Goal: Task Accomplishment & Management: Manage account settings

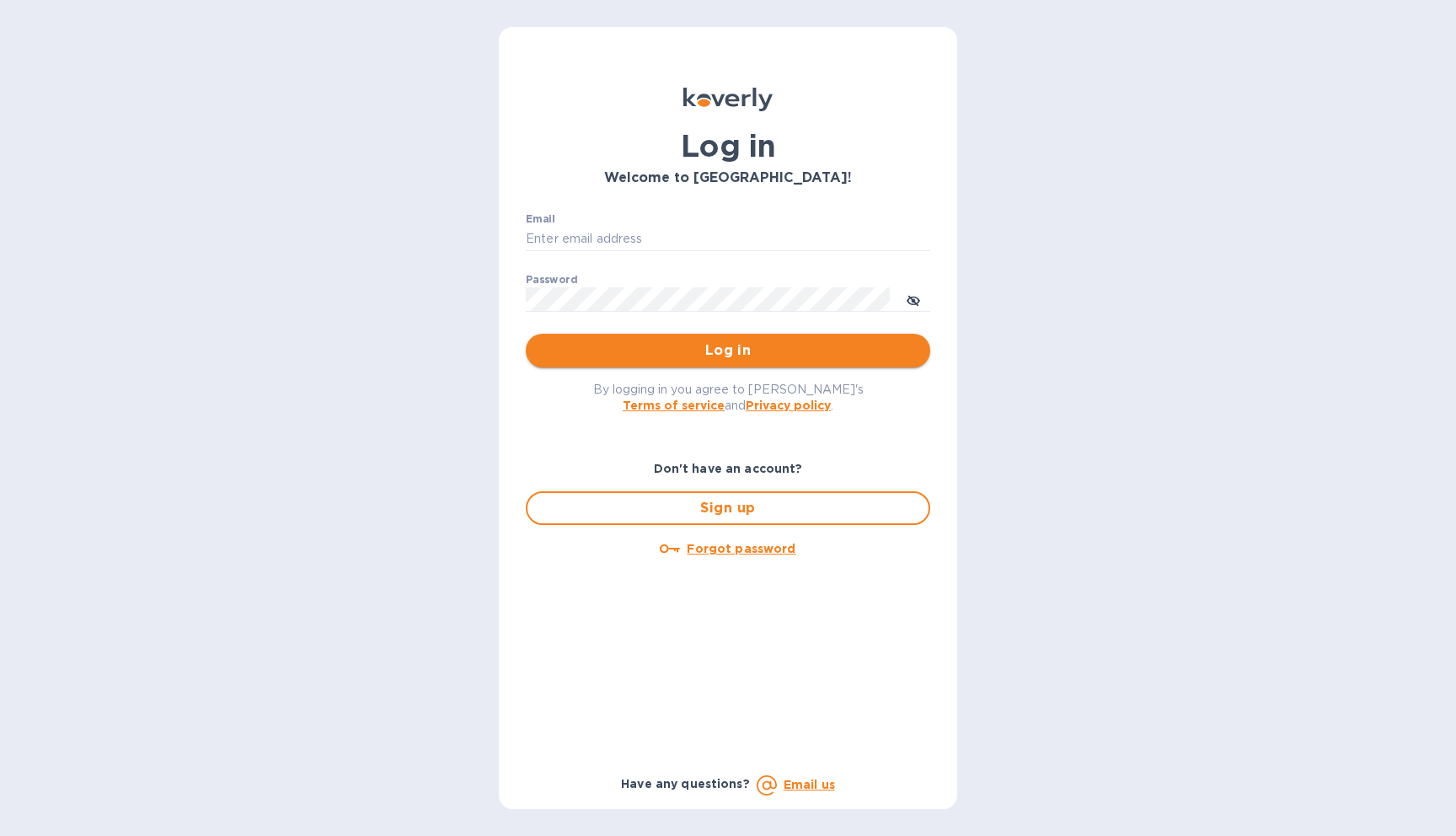
type input "[EMAIL_ADDRESS][DOMAIN_NAME]"
click at [749, 354] on span "Log in" at bounding box center [728, 350] width 378 height 20
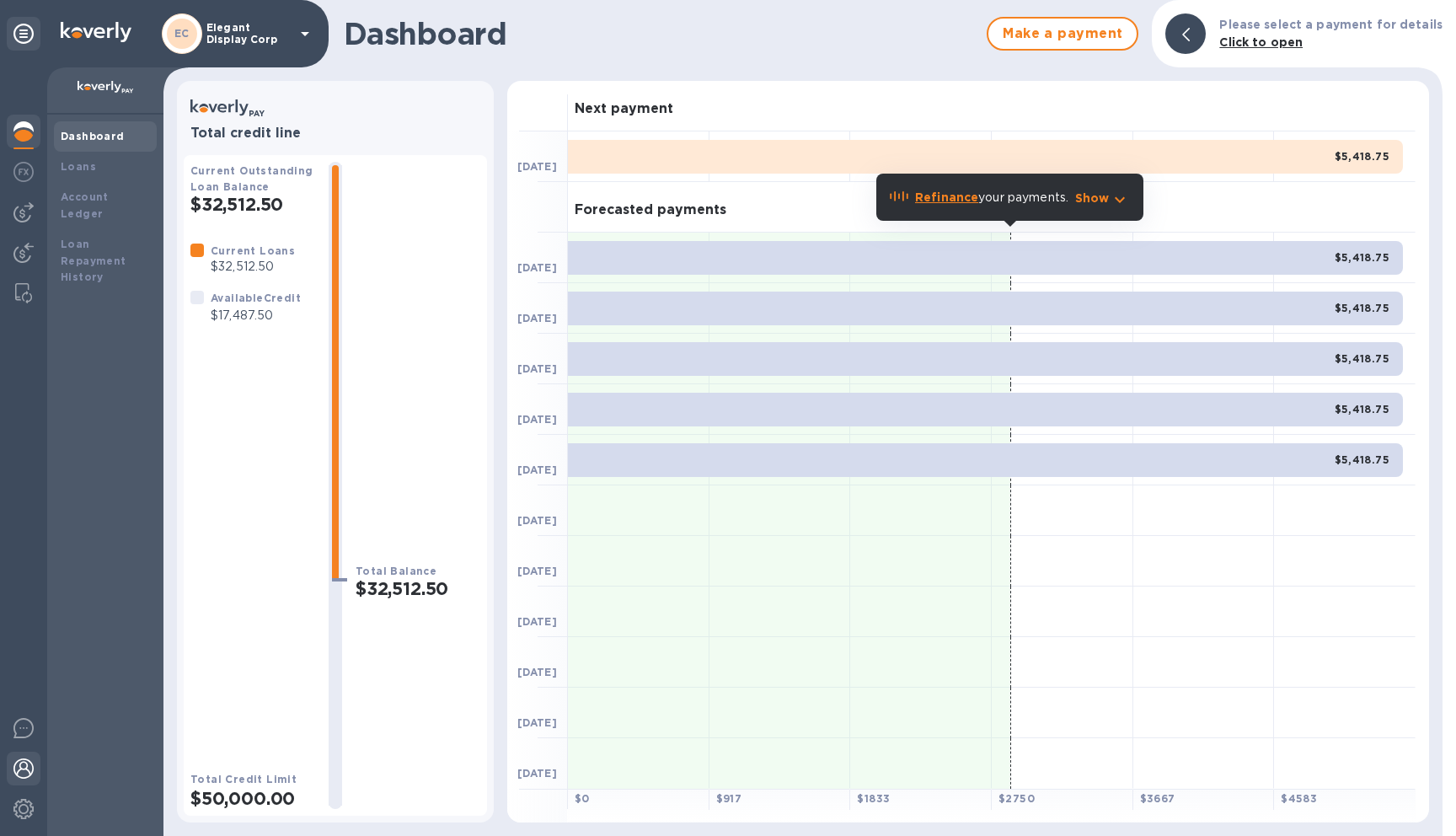
click at [29, 774] on img at bounding box center [23, 768] width 20 height 20
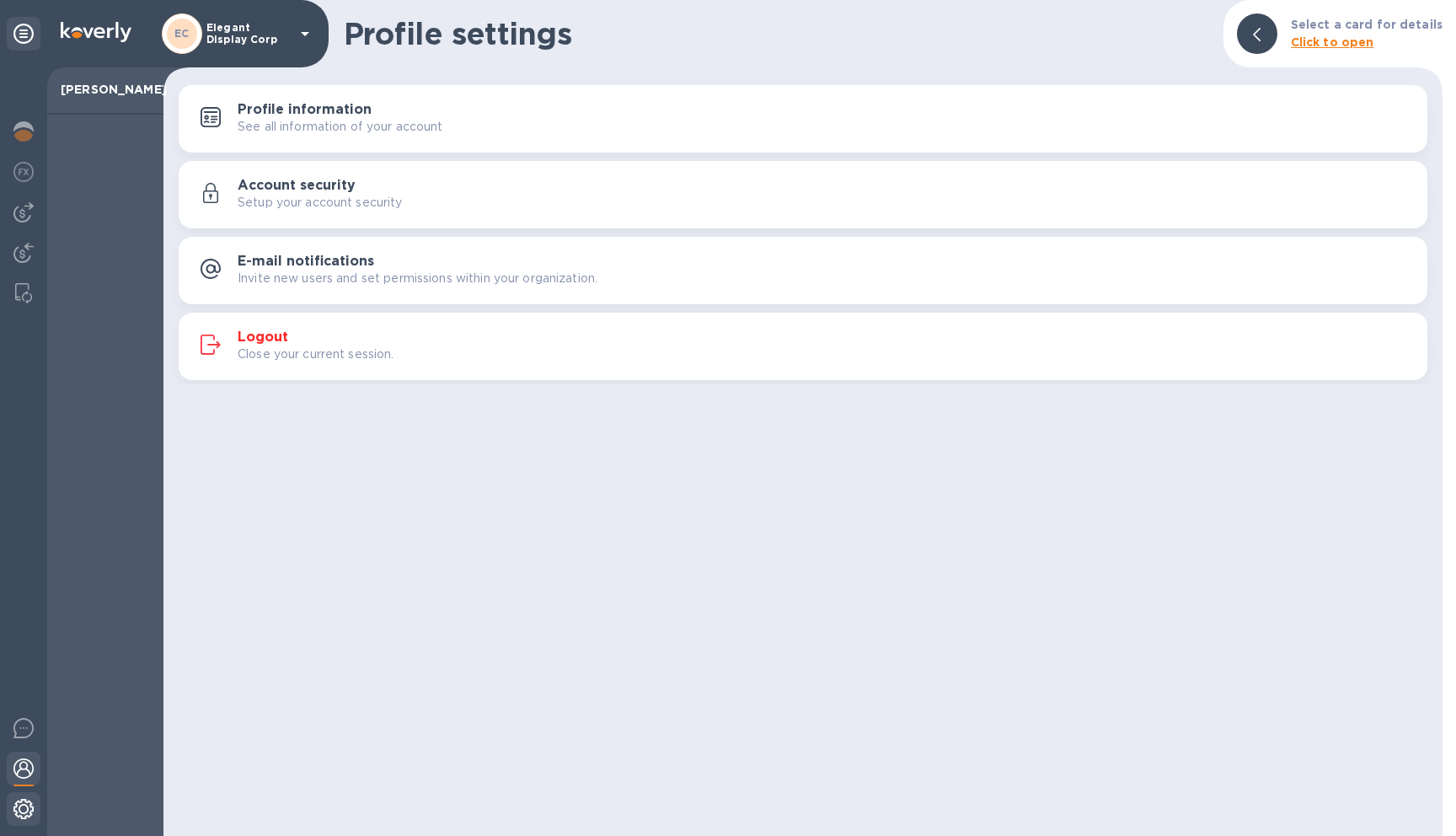
click at [17, 811] on img at bounding box center [23, 808] width 20 height 20
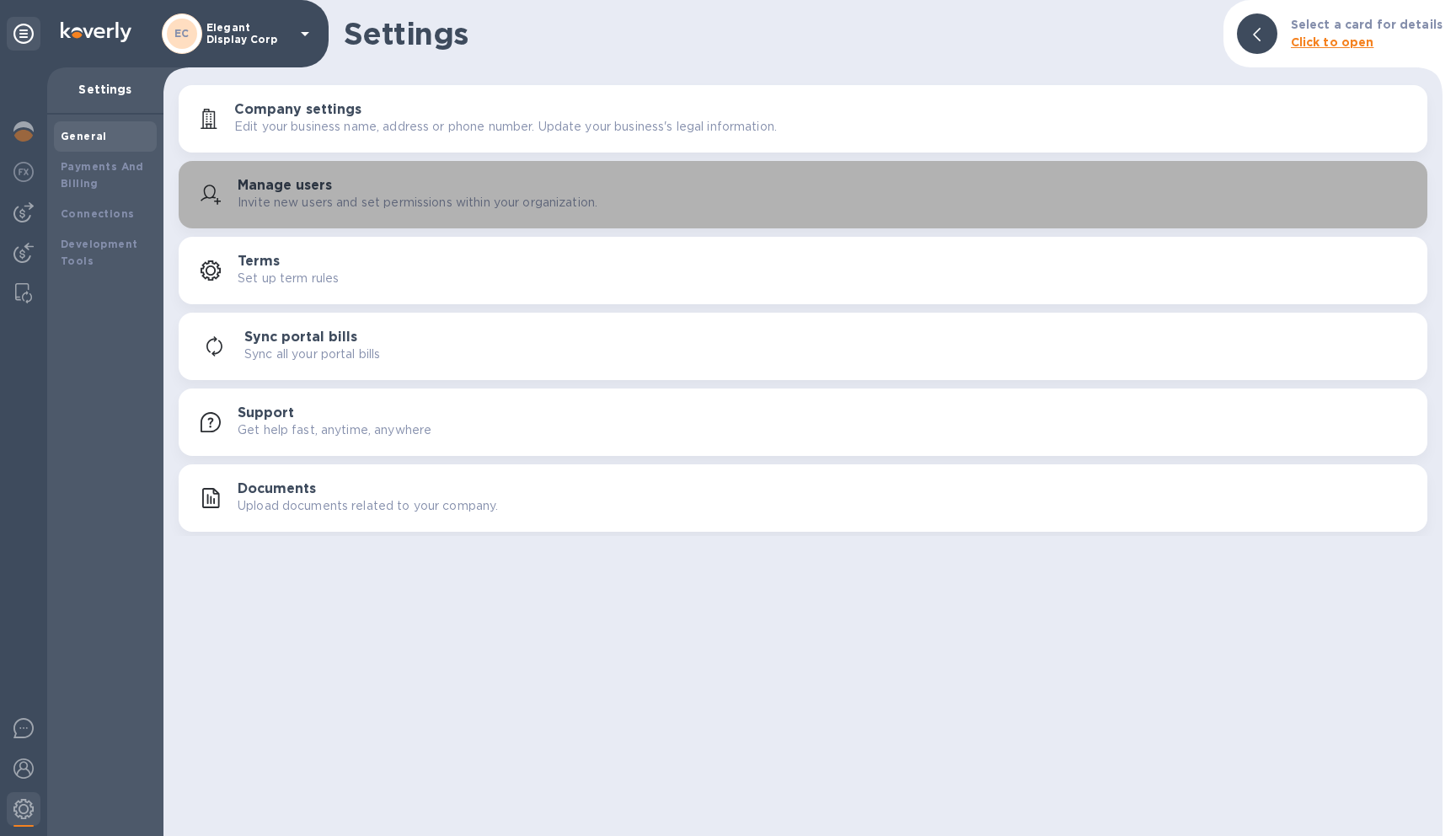
click at [417, 203] on p "Invite new users and set permissions within your organization." at bounding box center [417, 202] width 359 height 18
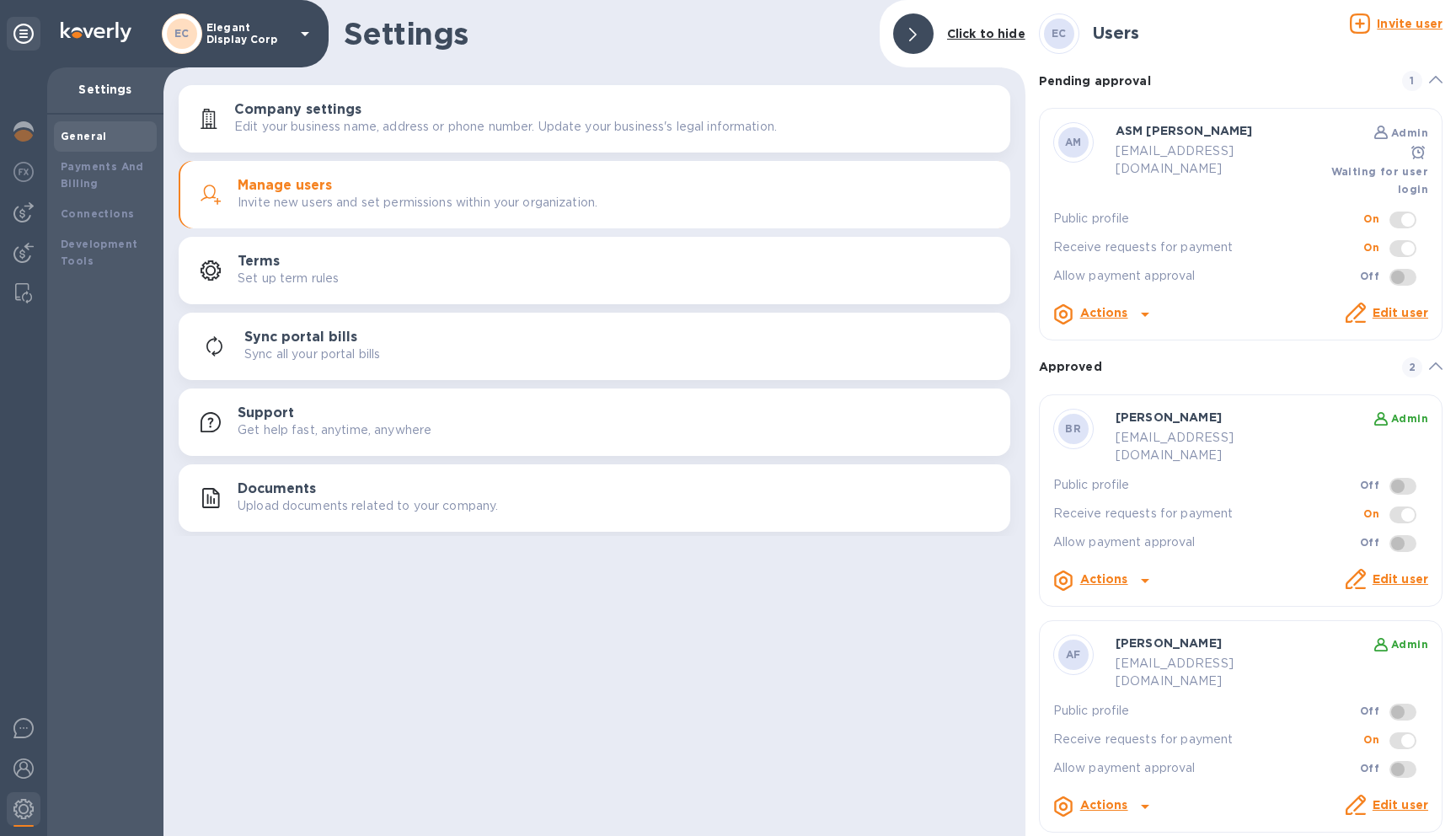
click at [1401, 26] on u "Invite user" at bounding box center [1410, 23] width 66 height 13
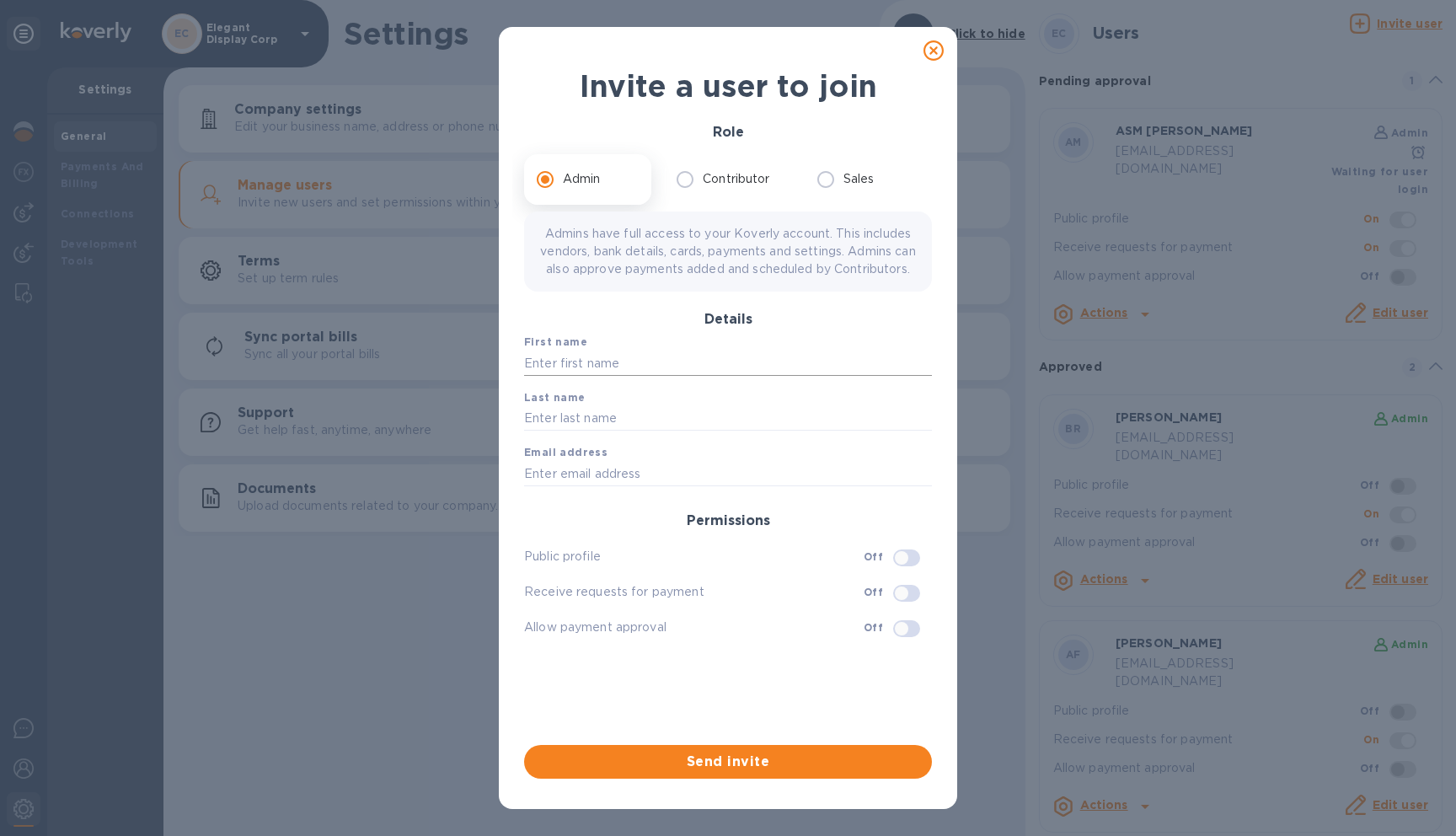
click at [842, 376] on input "text" at bounding box center [728, 363] width 408 height 25
type input "Menasha"
type input "Weisz"
type input "[EMAIL_ADDRESS][DOMAIN_NAME]"
click at [772, 763] on span "Send invite" at bounding box center [728, 761] width 381 height 20
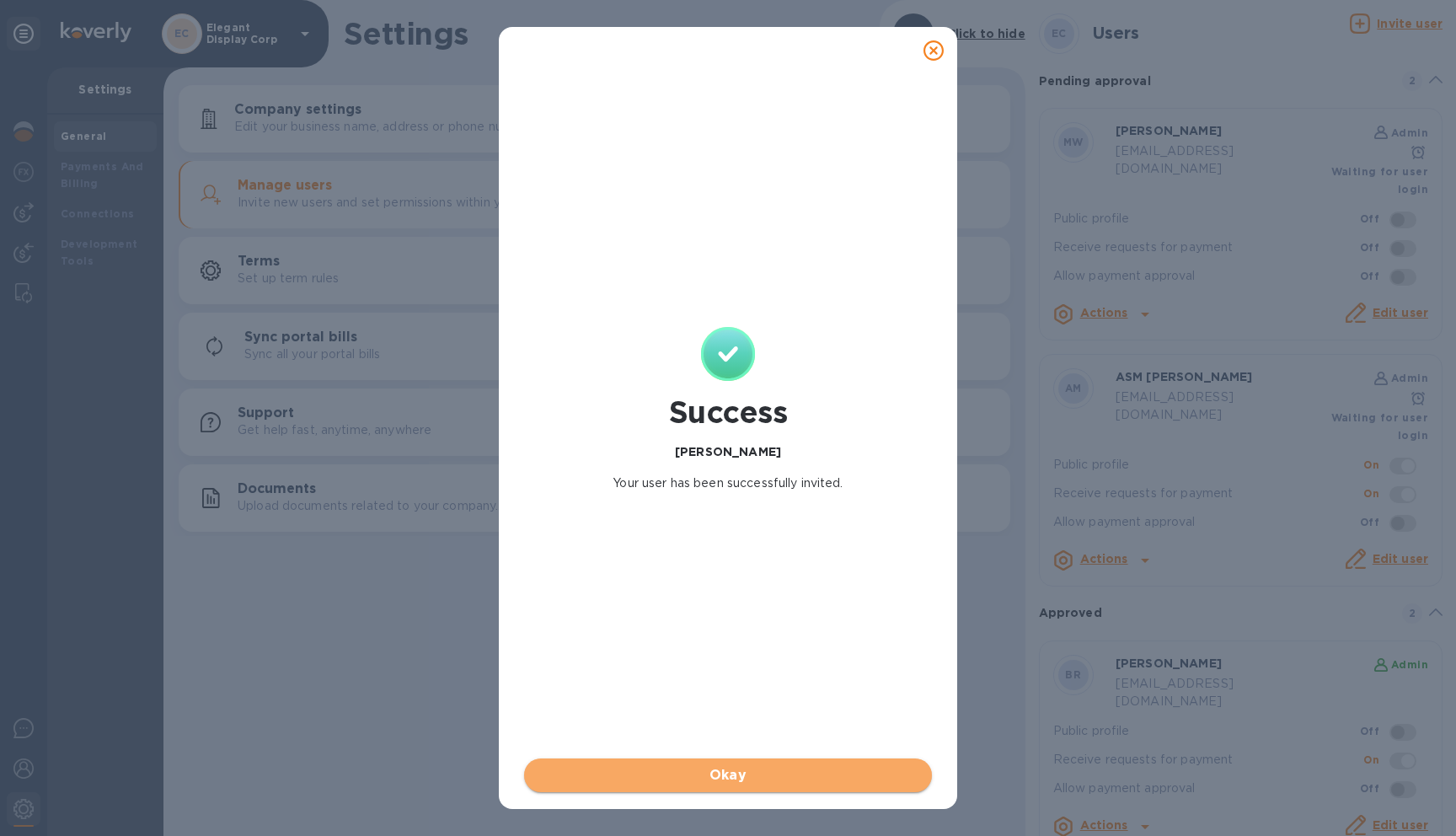
click at [762, 777] on span "Okay" at bounding box center [728, 775] width 381 height 20
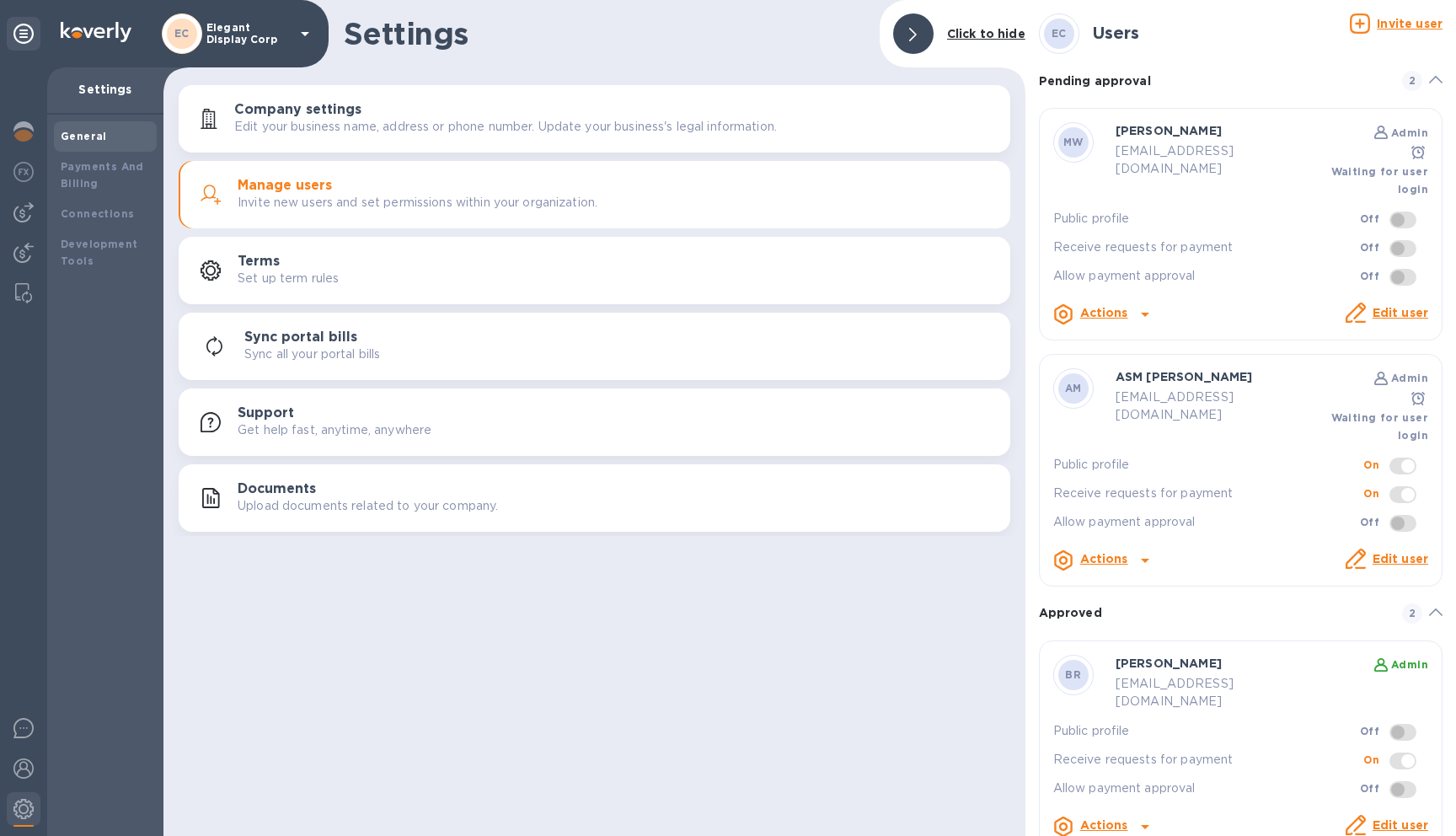
click at [1403, 306] on link "Edit user" at bounding box center [1400, 312] width 55 height 13
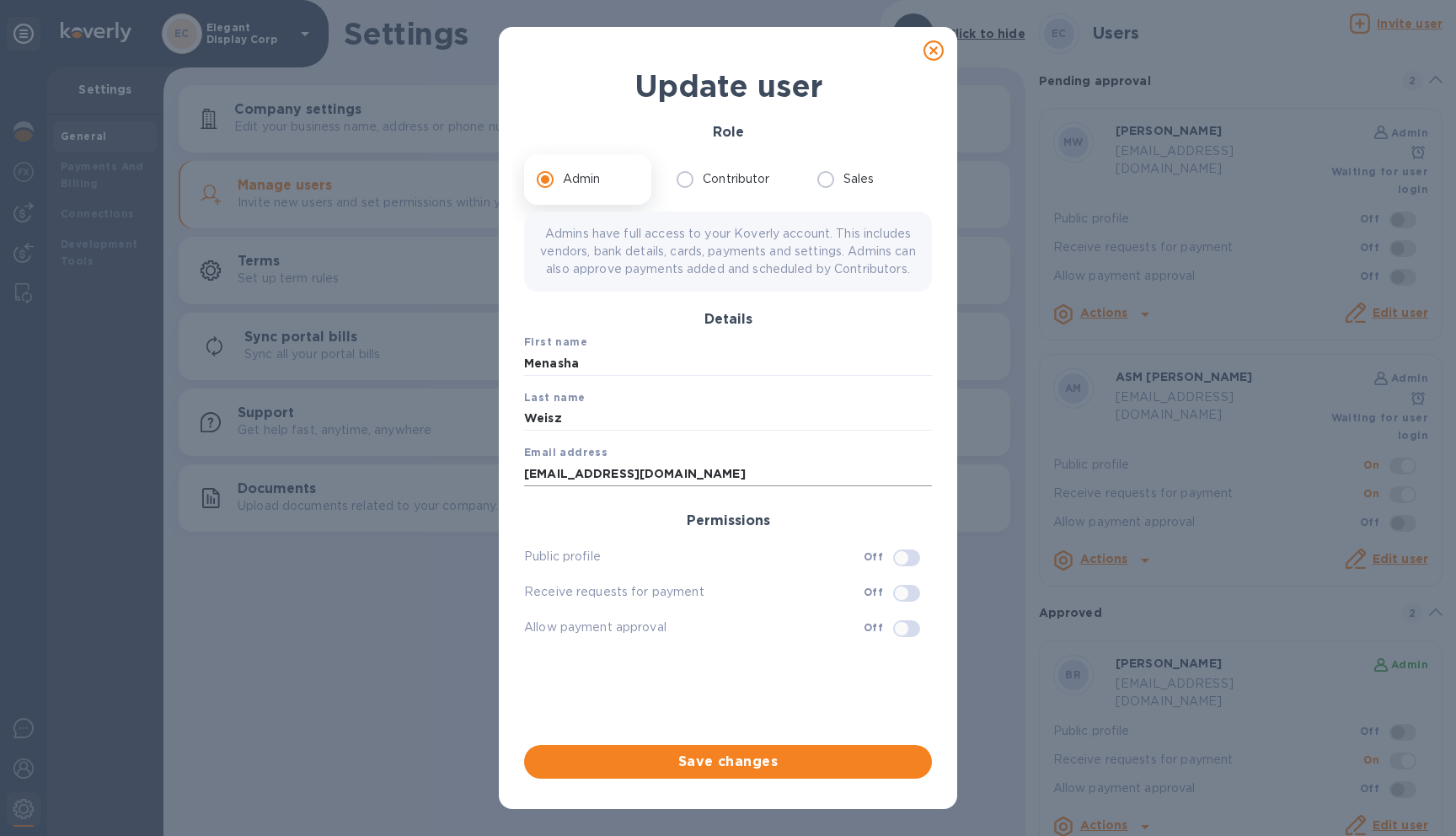
click at [578, 486] on input "[EMAIL_ADDRESS][DOMAIN_NAME]" at bounding box center [728, 473] width 408 height 25
type input "[PERSON_NAME][EMAIL_ADDRESS][DOMAIN_NAME]"
click at [776, 766] on span "Save changes" at bounding box center [728, 761] width 381 height 20
click at [764, 761] on span "Save changes" at bounding box center [728, 761] width 381 height 20
click at [604, 376] on input "Menasha" at bounding box center [728, 363] width 408 height 25
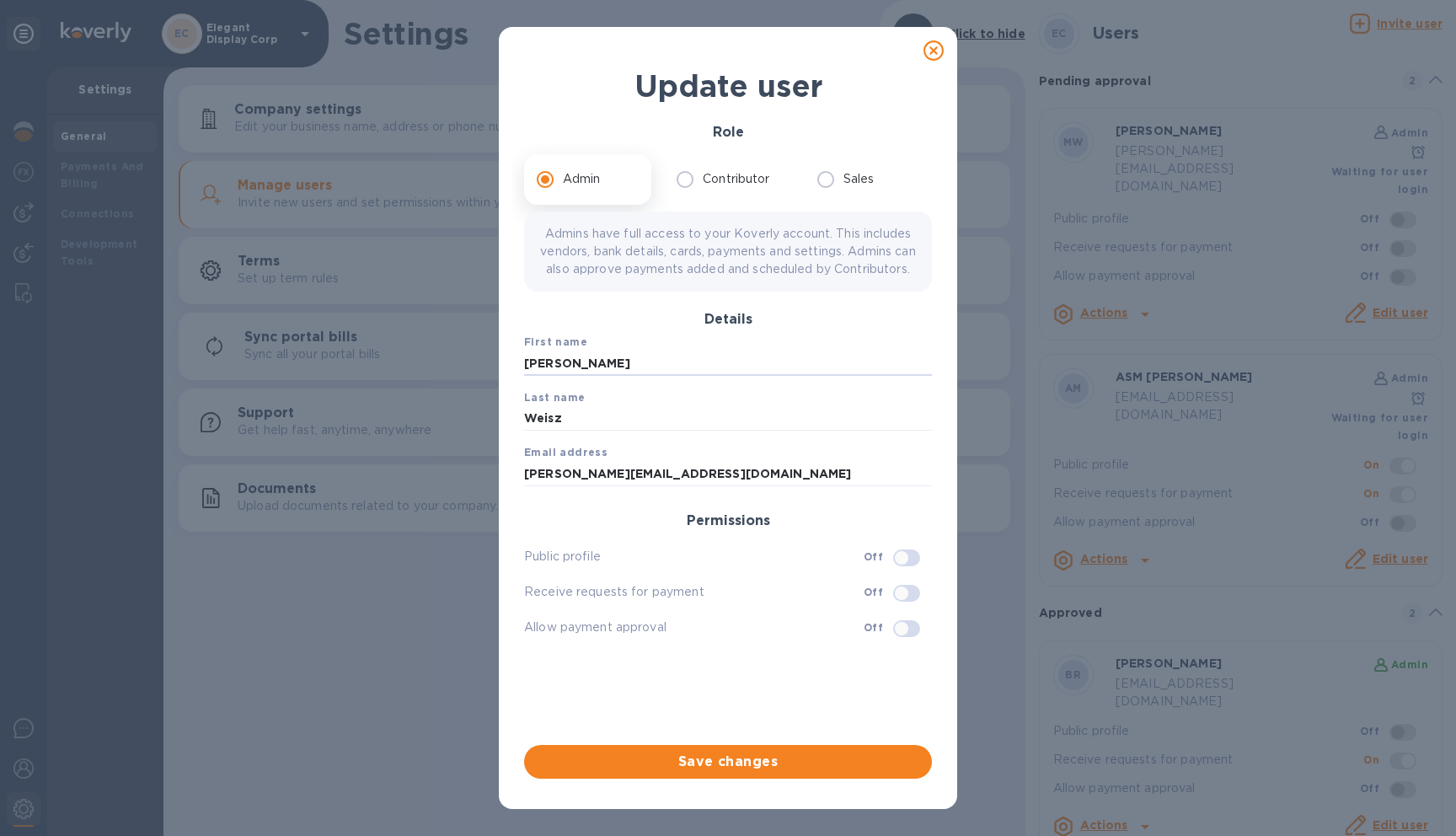
type input "[PERSON_NAME]"
click at [906, 570] on input "checkbox" at bounding box center [902, 557] width 86 height 29
checkbox input "true"
click at [907, 570] on input "checkbox" at bounding box center [912, 557] width 86 height 29
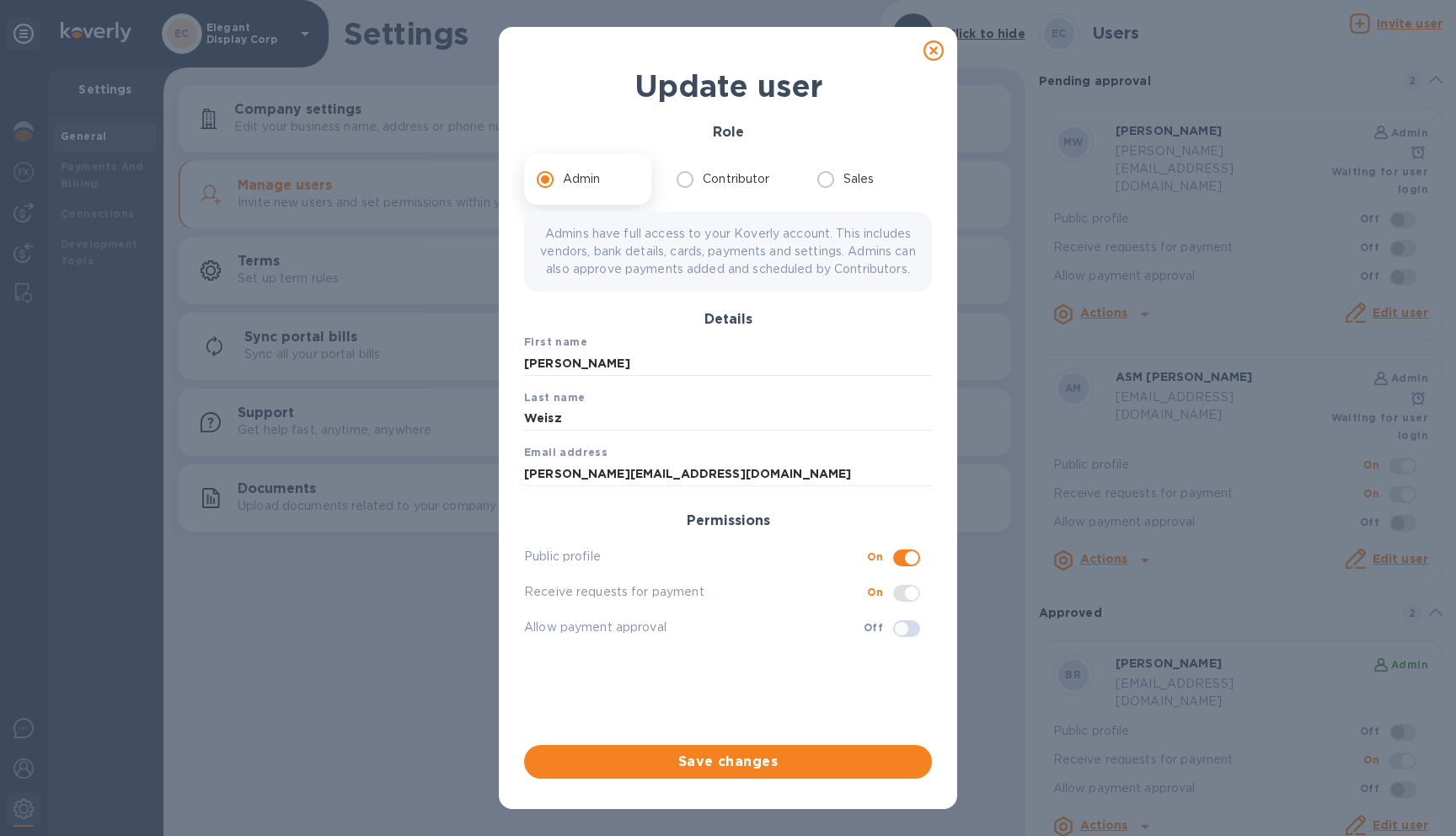
checkbox input "false"
click at [912, 607] on input "checkbox" at bounding box center [912, 592] width 86 height 29
checkbox input "false"
click at [901, 642] on input "checkbox" at bounding box center [902, 628] width 86 height 29
checkbox input "true"
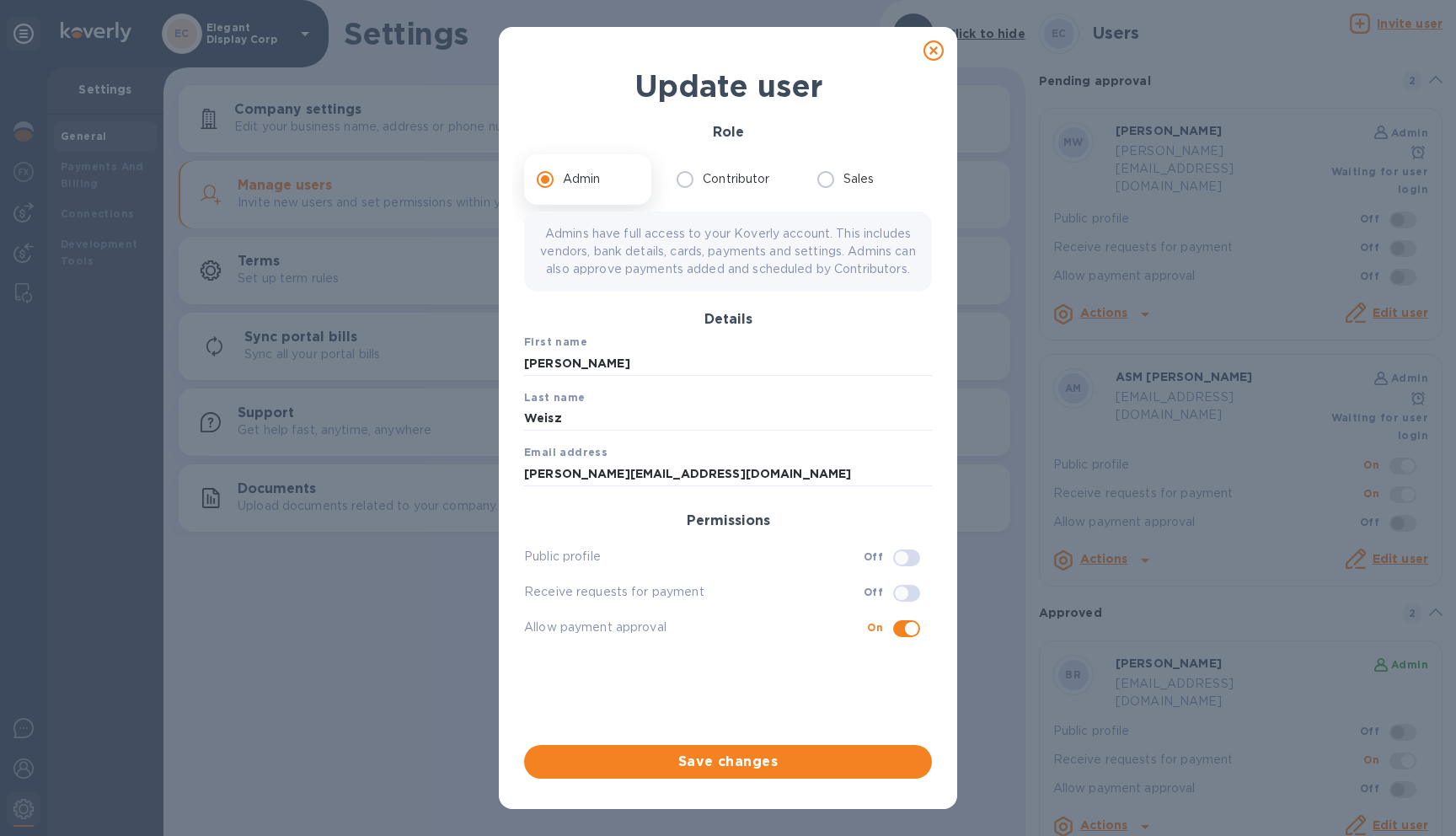
click at [907, 605] on input "checkbox" at bounding box center [902, 592] width 86 height 29
checkbox input "true"
click at [903, 570] on input "checkbox" at bounding box center [902, 557] width 86 height 29
click at [913, 572] on input "checkbox" at bounding box center [912, 557] width 86 height 29
click at [905, 571] on input "checkbox" at bounding box center [902, 557] width 86 height 29
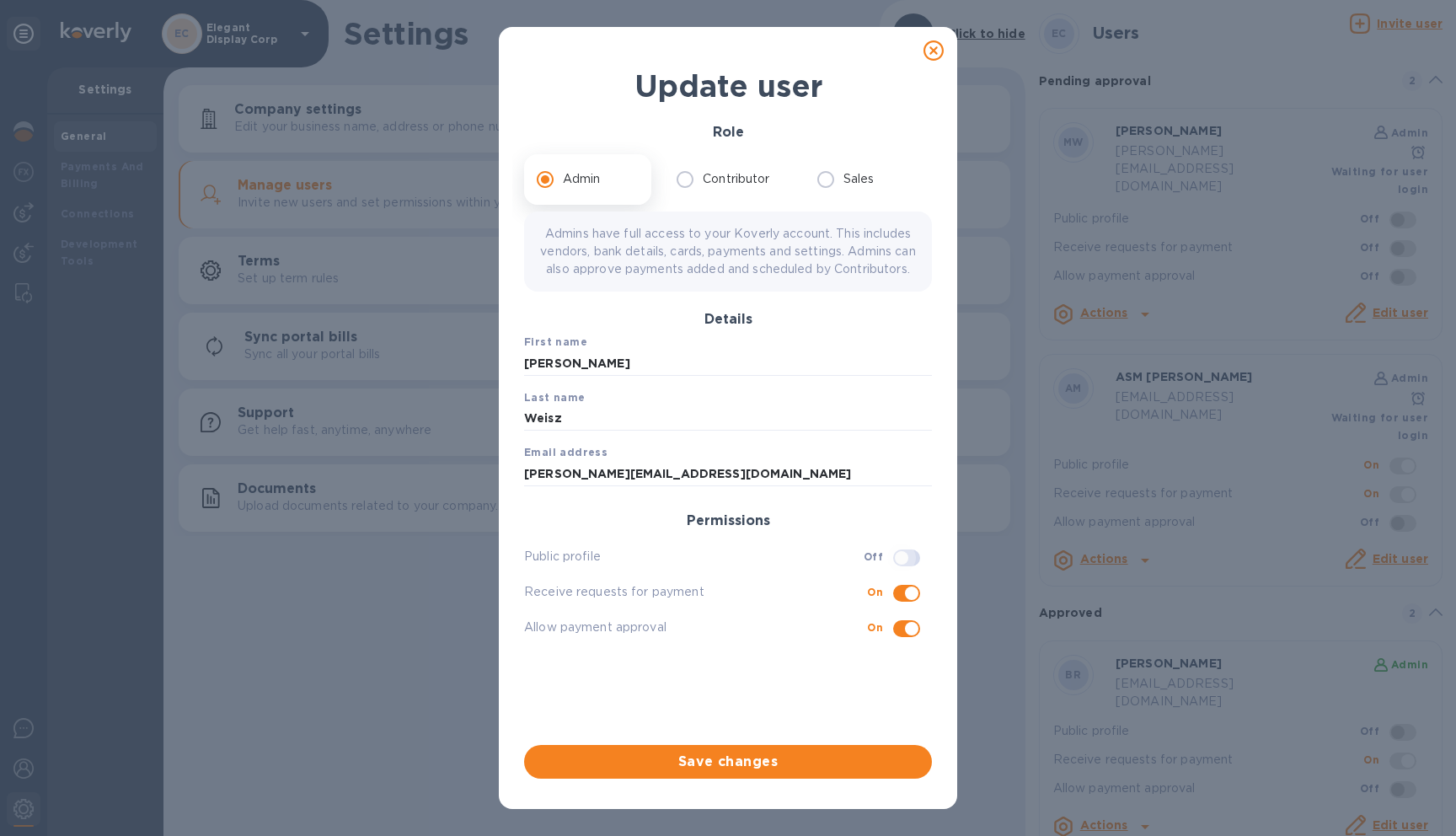
checkbox input "true"
click at [817, 769] on span "Save changes" at bounding box center [728, 761] width 381 height 20
checkbox input "false"
checkbox input "true"
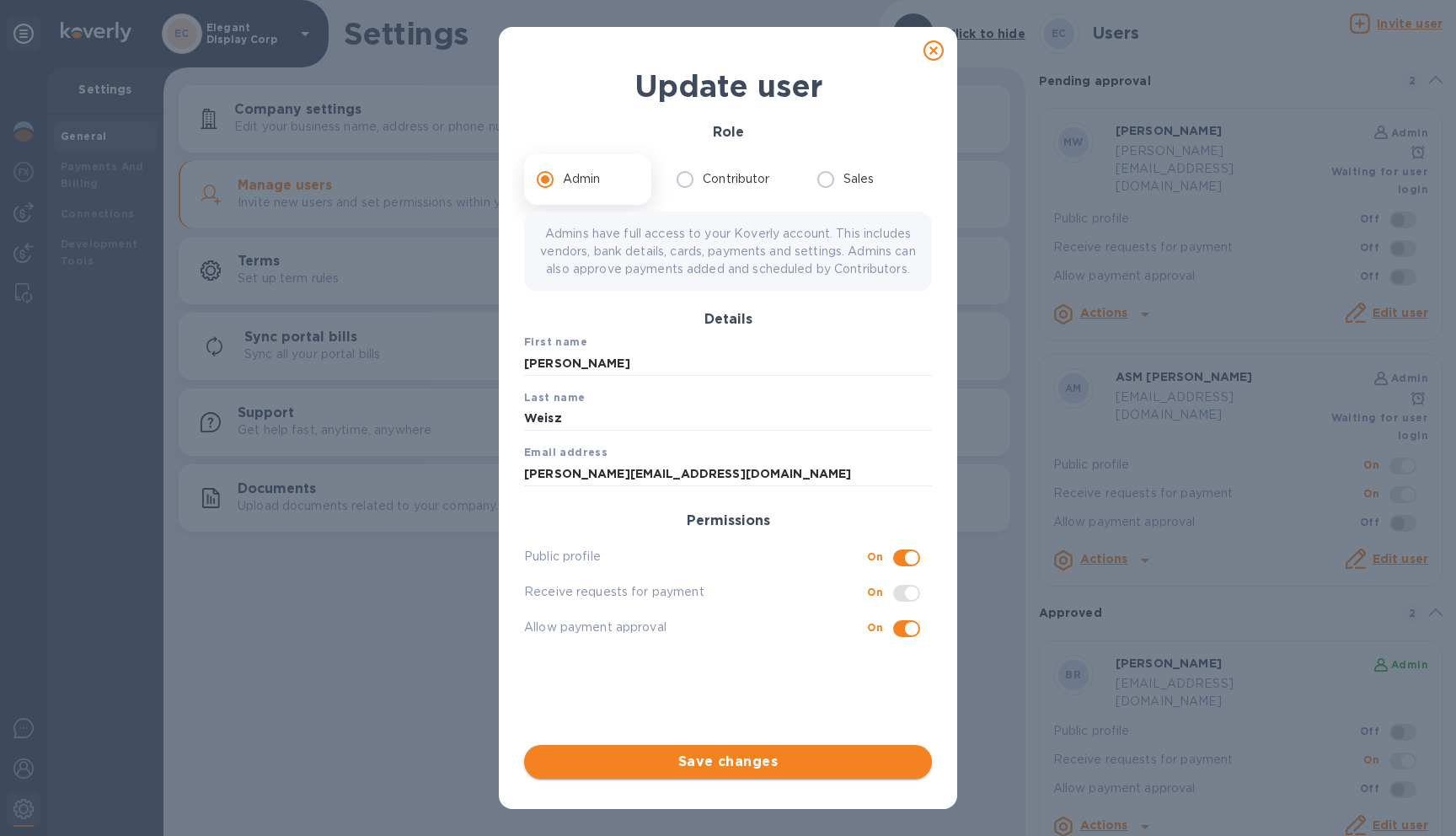
checkbox input "true"
click at [933, 50] on icon at bounding box center [934, 50] width 20 height 20
checkbox input "false"
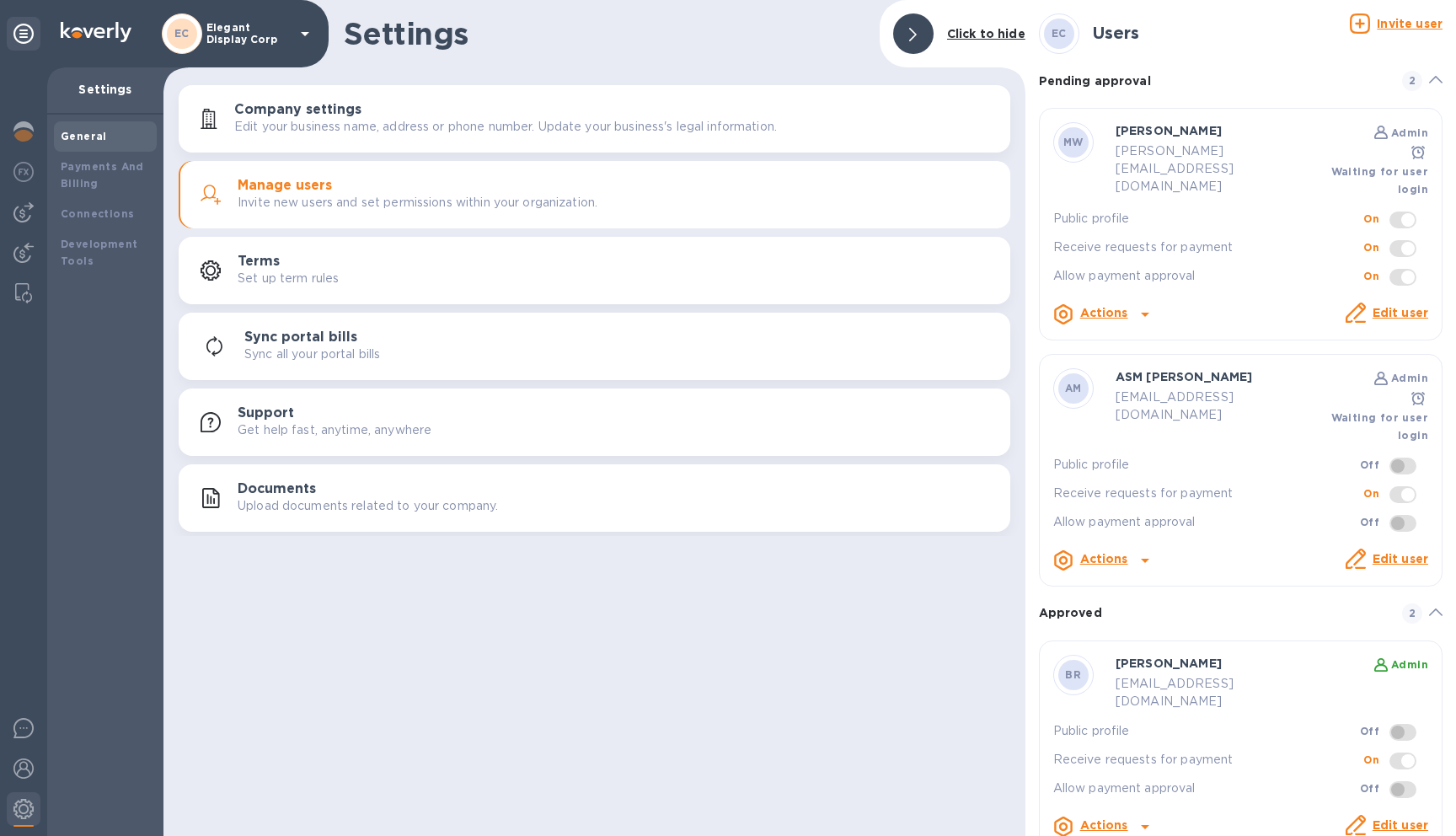
click at [1142, 304] on icon at bounding box center [1145, 314] width 20 height 20
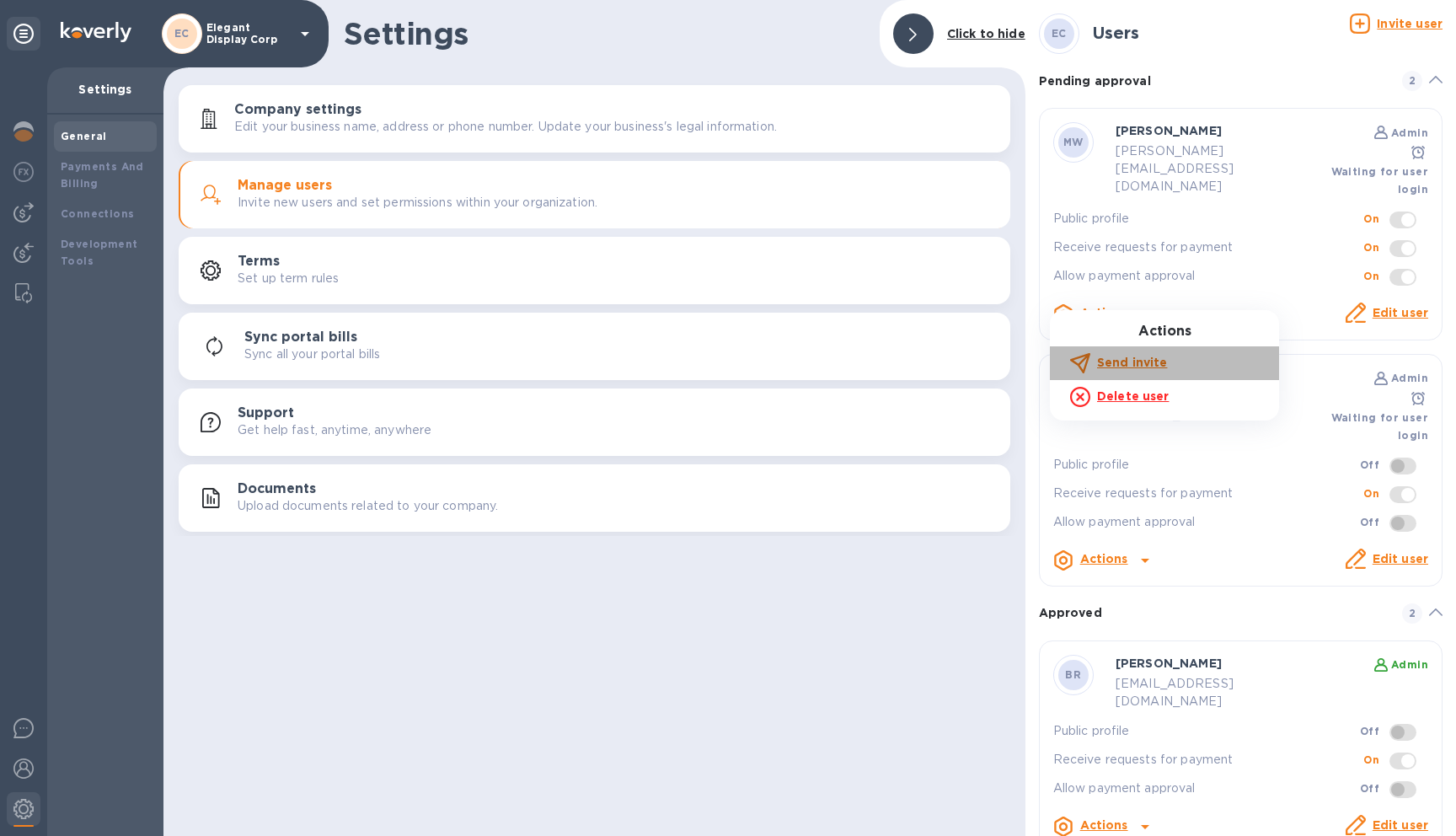
click at [1140, 360] on b "Send invite" at bounding box center [1133, 362] width 70 height 13
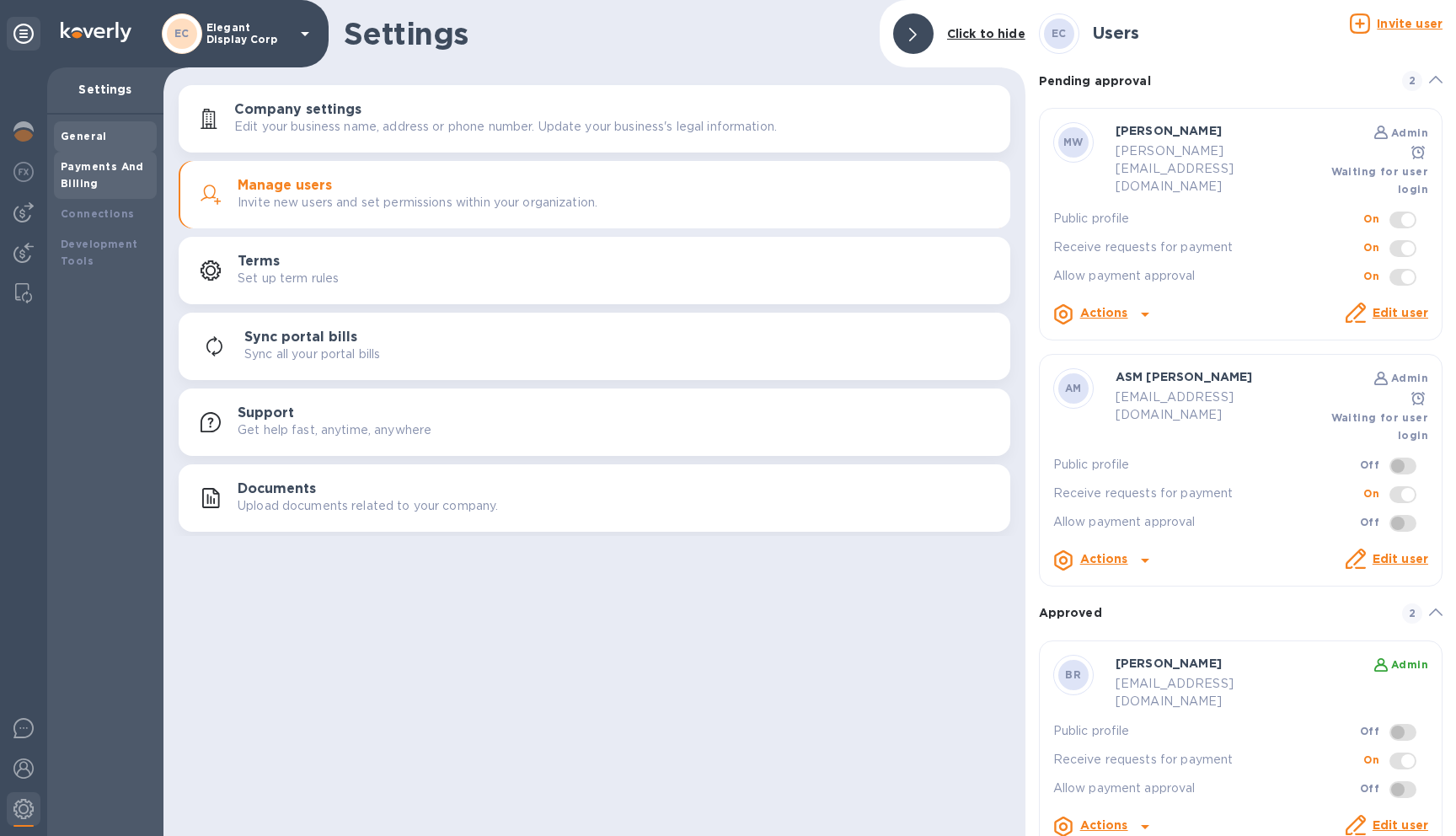
click at [67, 166] on b "Payments And Billing" at bounding box center [102, 175] width 83 height 30
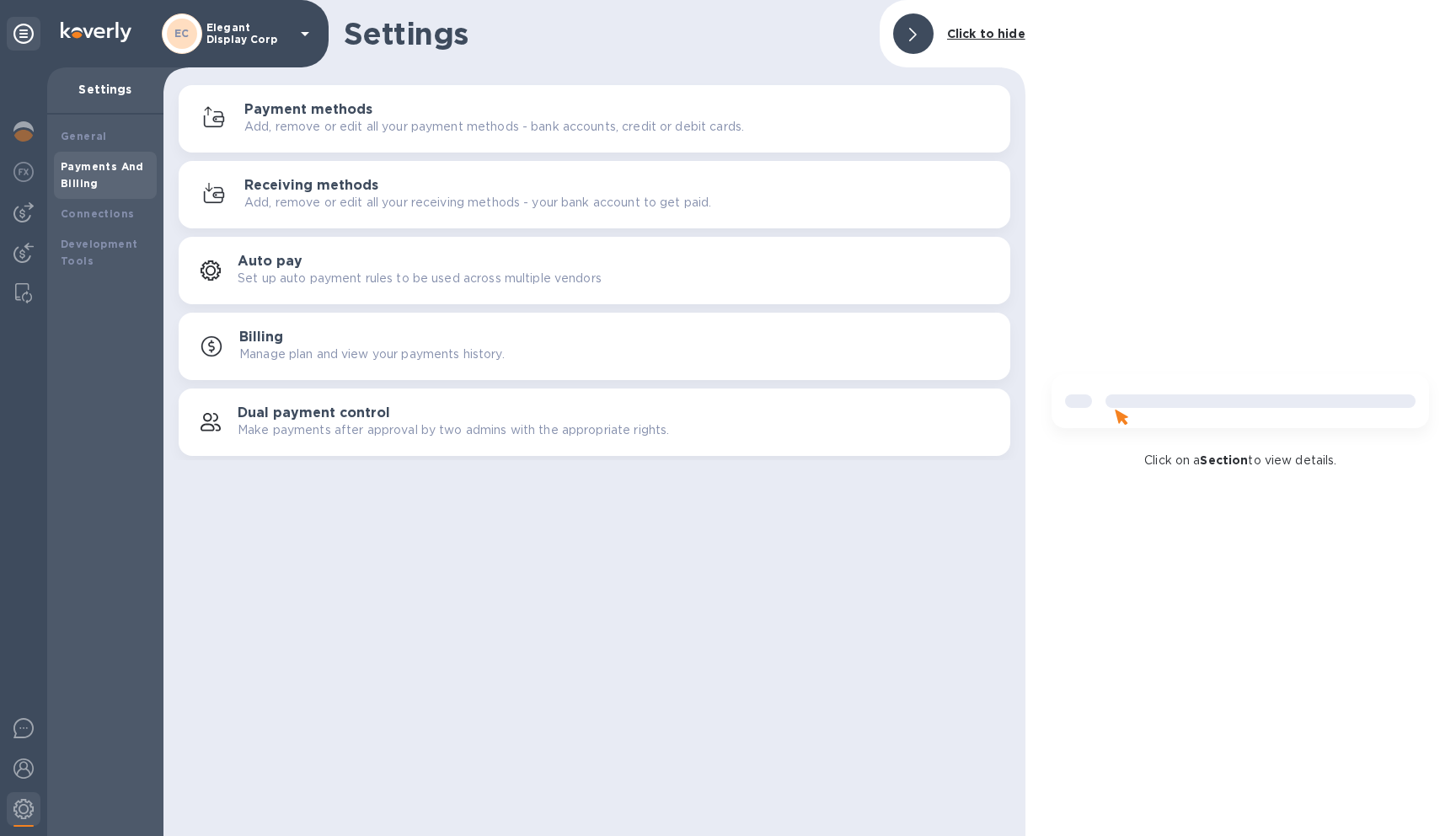
click at [96, 96] on p "Settings" at bounding box center [105, 89] width 89 height 17
click at [95, 132] on b "General" at bounding box center [83, 136] width 46 height 12
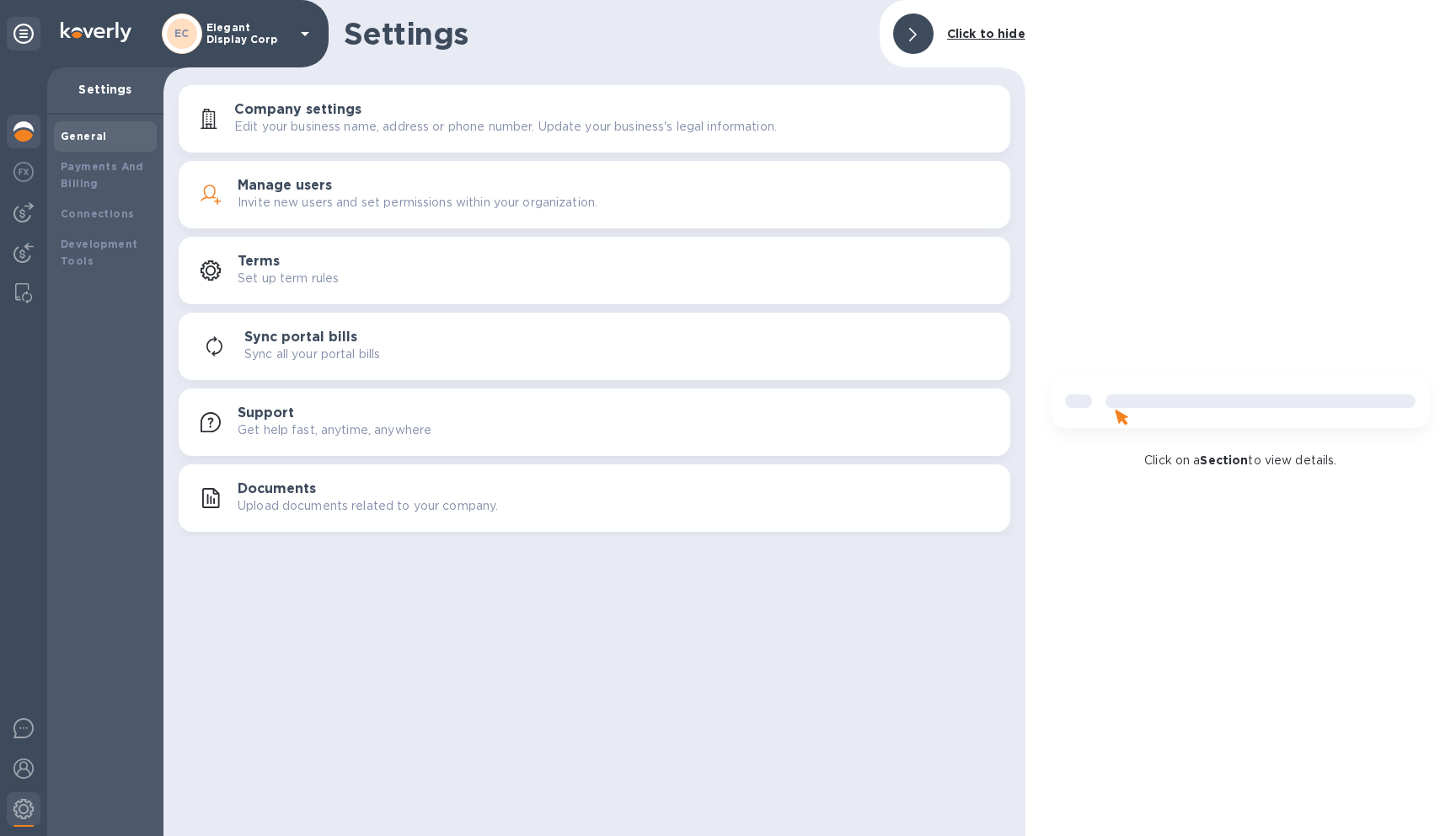
click at [25, 131] on img at bounding box center [23, 131] width 20 height 20
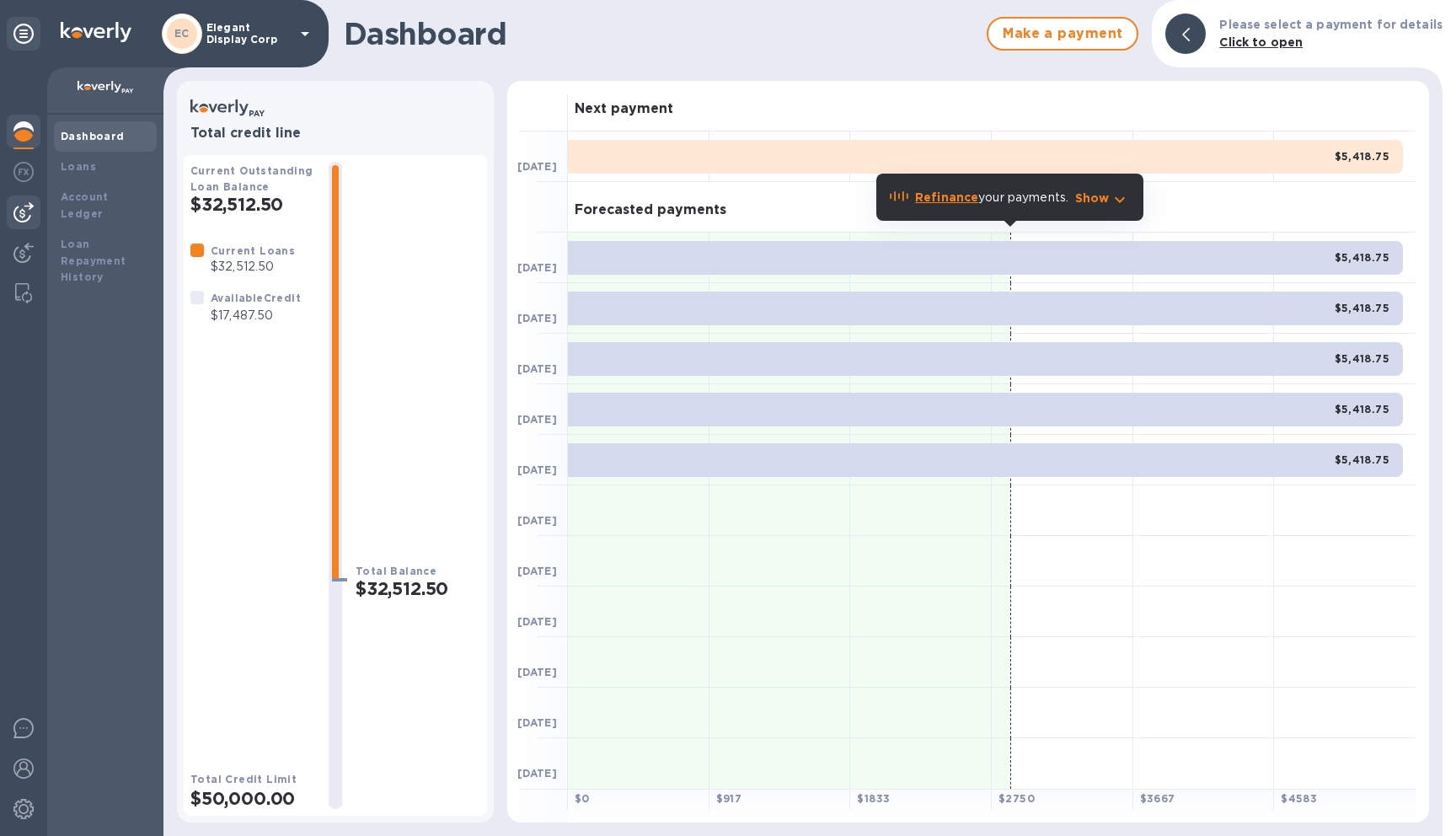
click at [28, 213] on img at bounding box center [23, 212] width 20 height 20
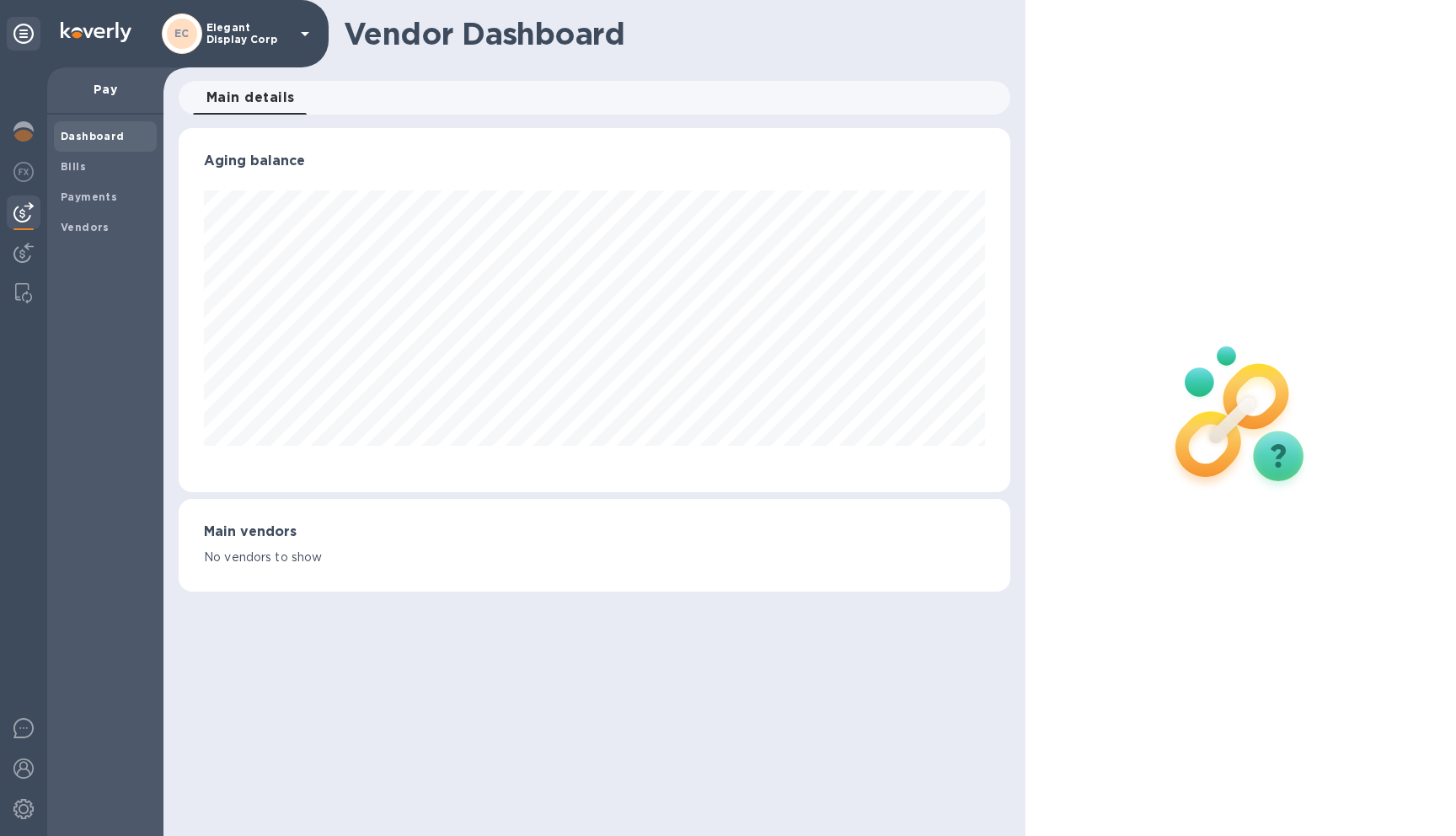
scroll to position [364, 832]
click at [27, 254] on img at bounding box center [23, 252] width 20 height 20
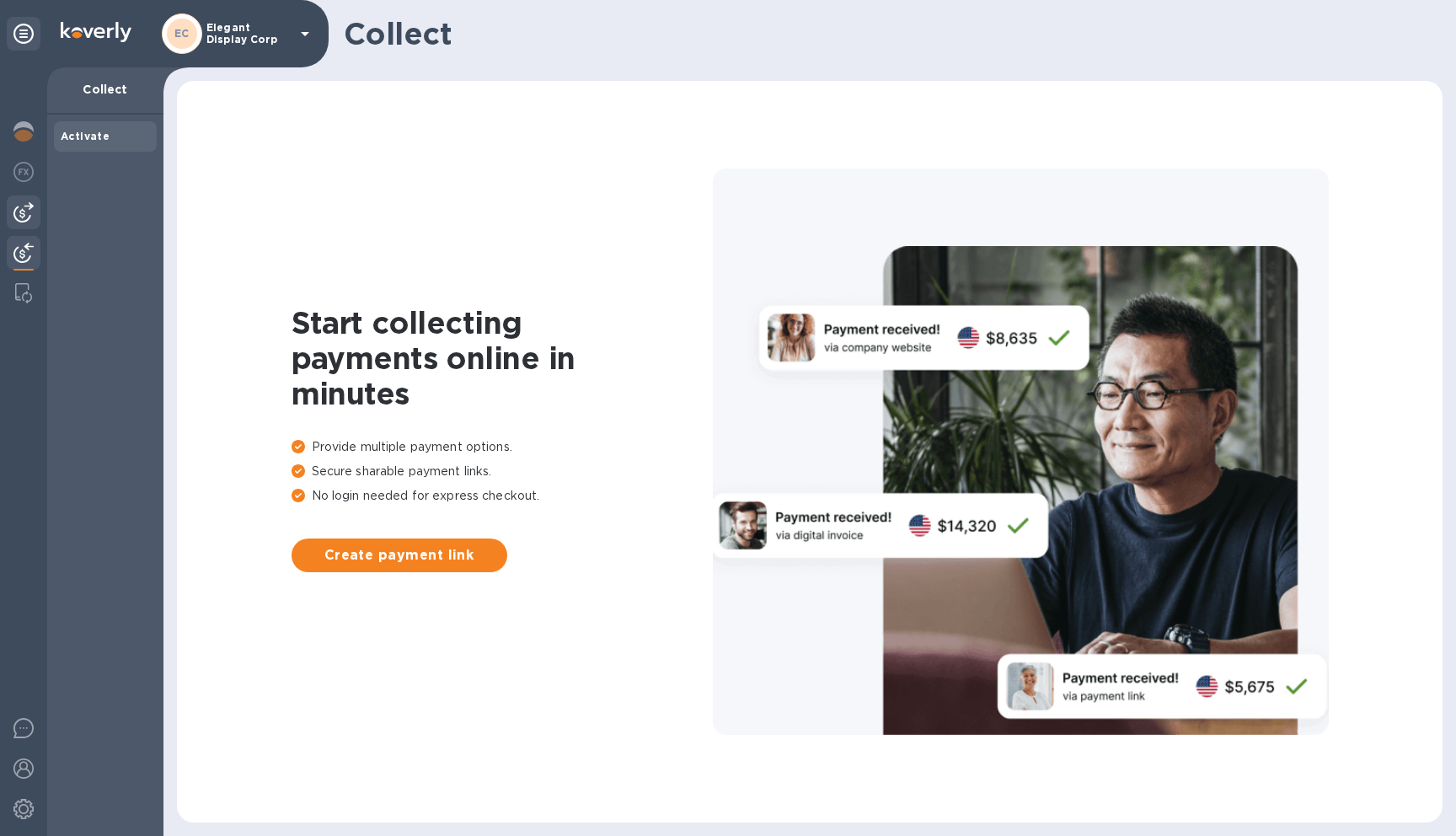
click at [26, 206] on img at bounding box center [23, 212] width 20 height 20
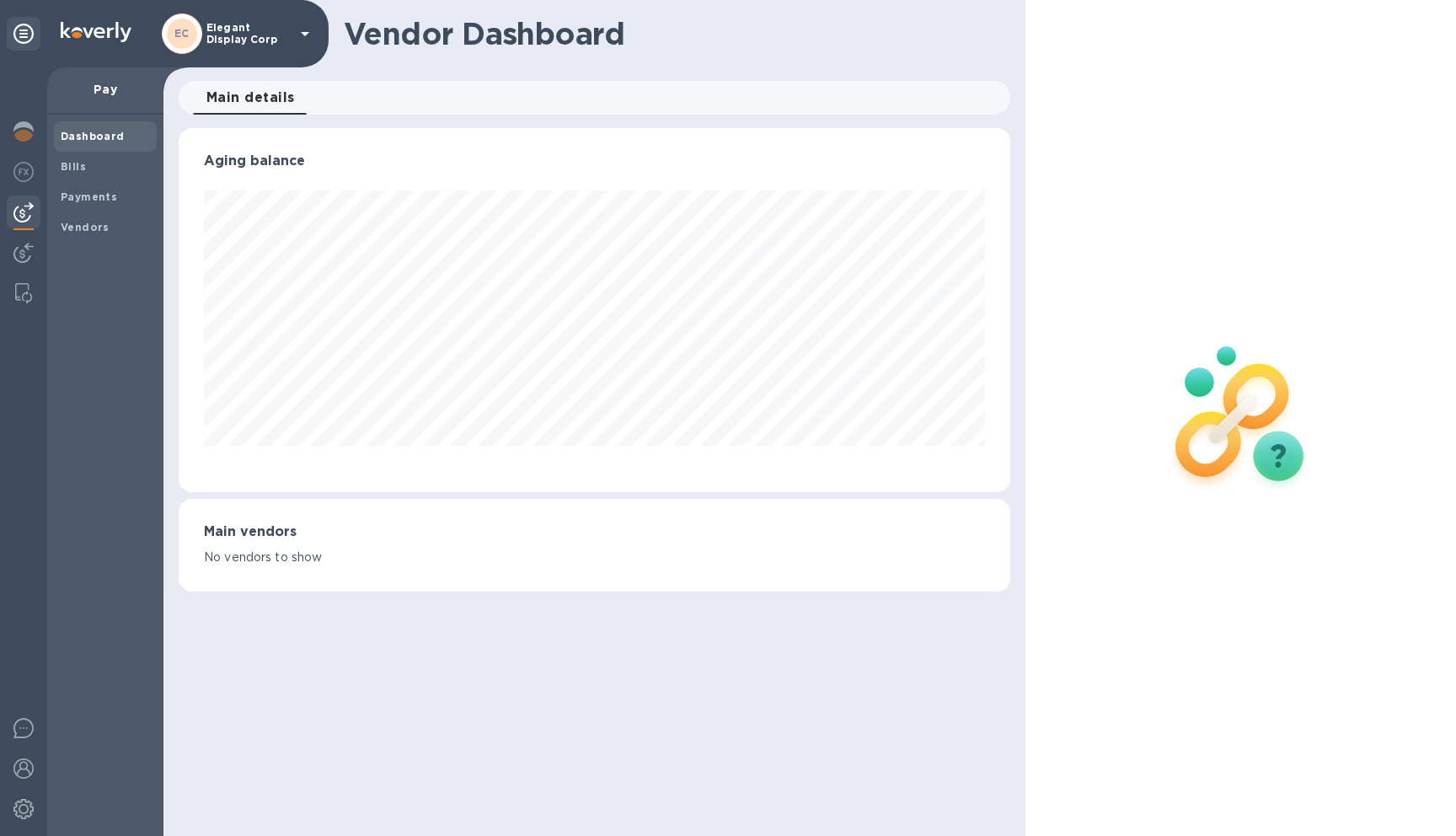
scroll to position [364, 832]
click at [74, 166] on b "Bills" at bounding box center [73, 166] width 25 height 12
